Goal: Task Accomplishment & Management: Manage account settings

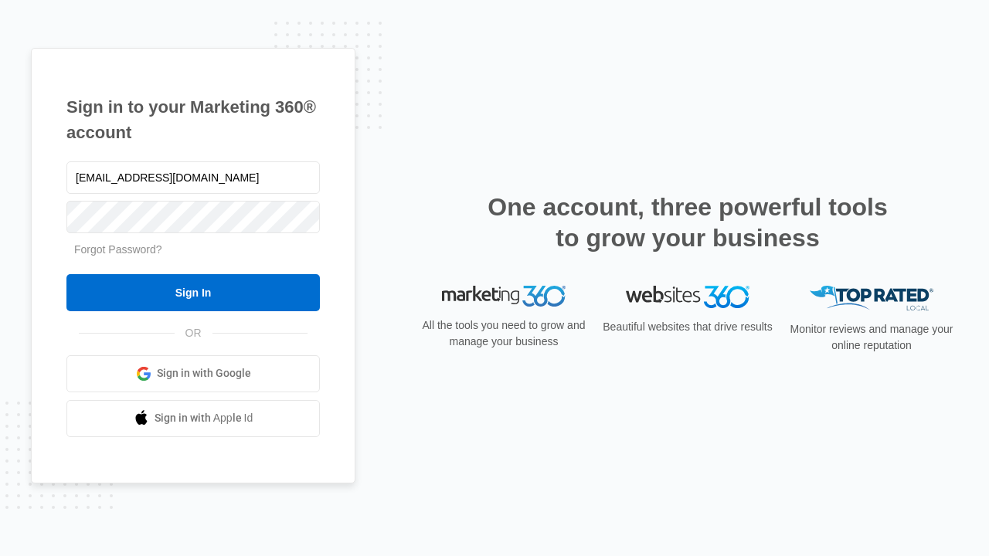
type input "dankie614@gmail.com"
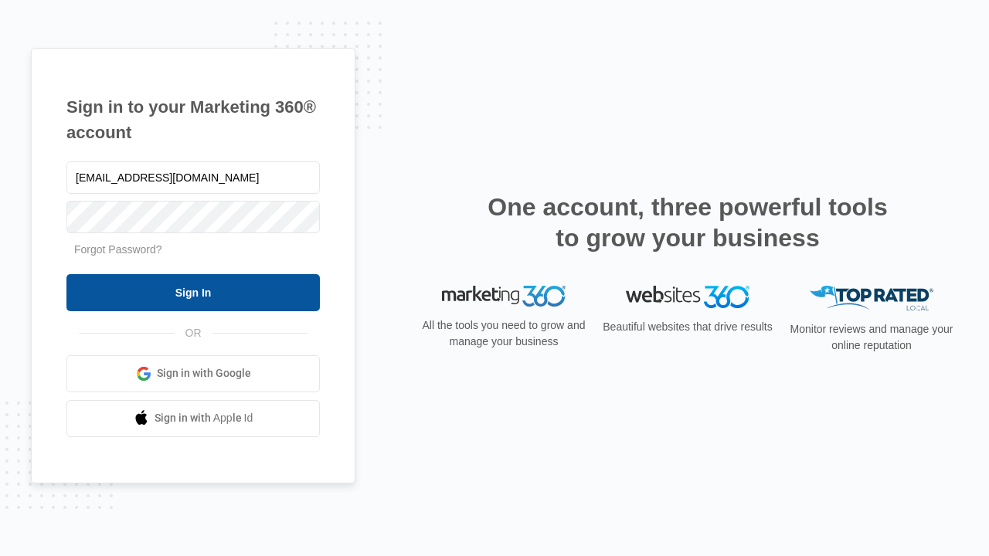
click at [193, 292] on input "Sign In" at bounding box center [192, 292] width 253 height 37
